Goal: Use online tool/utility

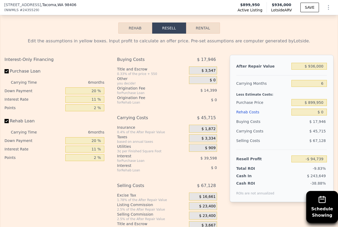
scroll to position [779, 0]
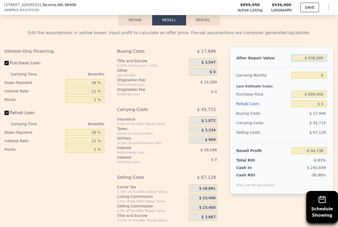
click at [320, 59] on input "$ 936,000" at bounding box center [308, 58] width 35 height 7
type input "$ 89"
type input "-$ 962,206"
type input "$ 899"
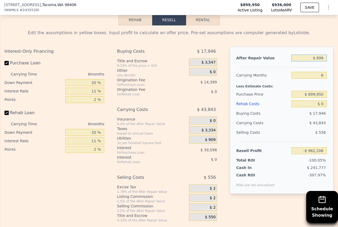
type input "-$ 961,455"
type input "$ 8,999"
type input "-$ 953,948"
type input "$ 899"
type input "-$ 961,455"
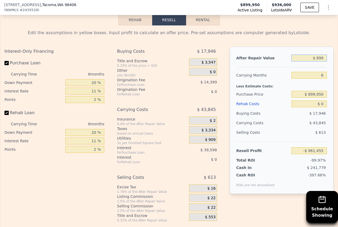
type input "$ 8,990"
type input "-$ 953,957"
type input "$ 89,900"
type input "-$ 878,964"
type input "$ 899,000"
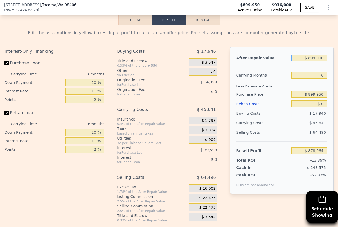
type input "-$ 129,033"
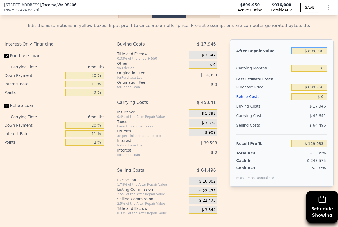
scroll to position [787, 0]
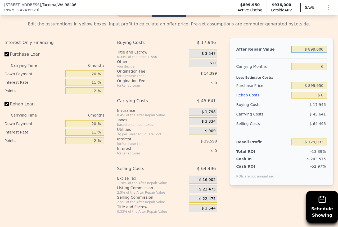
type input "$ 899,000"
click at [312, 69] on input "6" at bounding box center [308, 66] width 35 height 7
drag, startPoint x: 316, startPoint y: 65, endPoint x: 329, endPoint y: 66, distance: 12.7
click at [329, 66] on div "After Repair Value $ 899,000 Carrying Months 6 Less Estimate Costs: Purchase Pr…" at bounding box center [282, 111] width 104 height 147
type input "5"
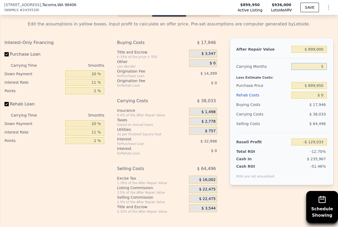
type input "-$ 121,425"
type input "5"
click at [316, 85] on input "$ 899,950" at bounding box center [308, 85] width 35 height 7
type input "$ 607,500"
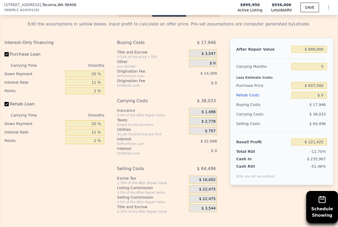
type input "$ 187,403"
click at [323, 94] on input "$ 0" at bounding box center [308, 95] width 35 height 7
type input "$ 012"
type input "$ 187,391"
type input "$ 0126"
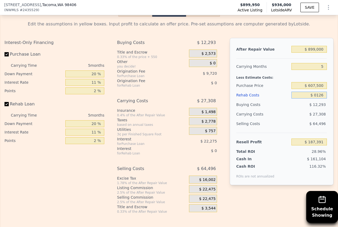
type input "$ 187,270"
type input "$ 01,269"
type input "$ 186,069"
type input "$ 012,695"
type input "$ 174,040"
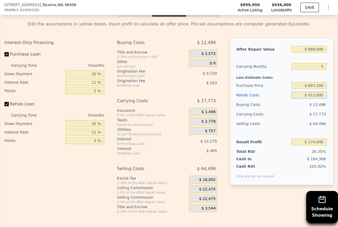
type input "$ 0126,950"
type input "$ 53,767"
click at [288, 133] on div "Resell Profit $ 53,767" at bounding box center [281, 140] width 90 height 14
type input "$ 126,950"
click at [208, 188] on span "$ 22,475" at bounding box center [207, 189] width 16 height 5
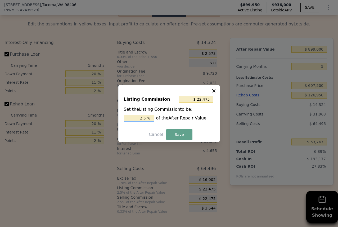
drag, startPoint x: 139, startPoint y: 119, endPoint x: 153, endPoint y: 118, distance: 13.5
click at [152, 118] on input "2.5 %" at bounding box center [139, 118] width 30 height 7
type input "$ 8,990"
type input "1 %"
click at [176, 133] on button "Save" at bounding box center [179, 134] width 26 height 11
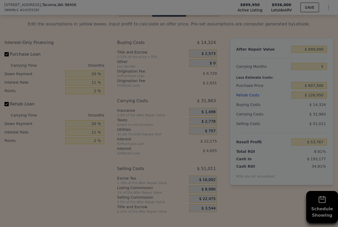
type input "$ 67,252"
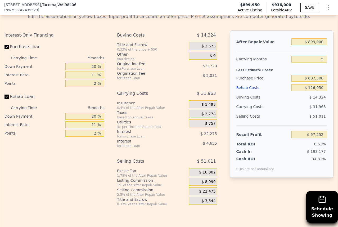
scroll to position [796, 0]
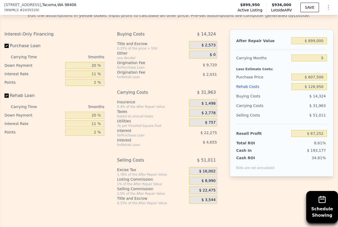
click at [208, 182] on span "$ 8,990" at bounding box center [208, 180] width 14 height 5
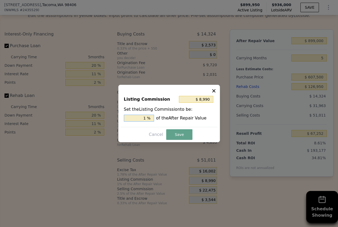
drag, startPoint x: 138, startPoint y: 119, endPoint x: 155, endPoint y: 119, distance: 16.4
click at [153, 119] on input "1 %" at bounding box center [139, 118] width 30 height 7
type input "$ 0"
type input "0 %"
click at [175, 132] on button "Save" at bounding box center [179, 134] width 26 height 11
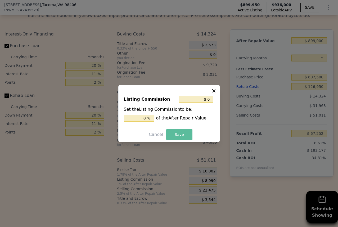
type input "$ 76,242"
